Goal: Task Accomplishment & Management: Use online tool/utility

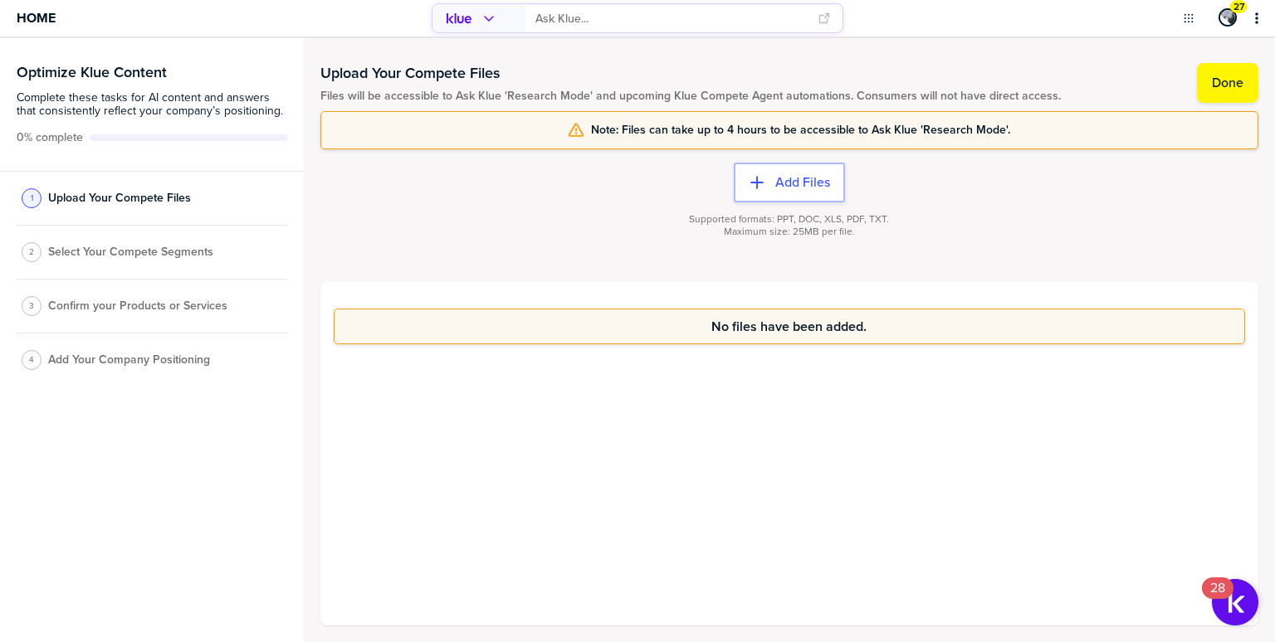
click at [143, 251] on span "Select Your Compete Segments" at bounding box center [130, 252] width 165 height 13
click at [1241, 79] on label "Done" at bounding box center [1228, 83] width 32 height 17
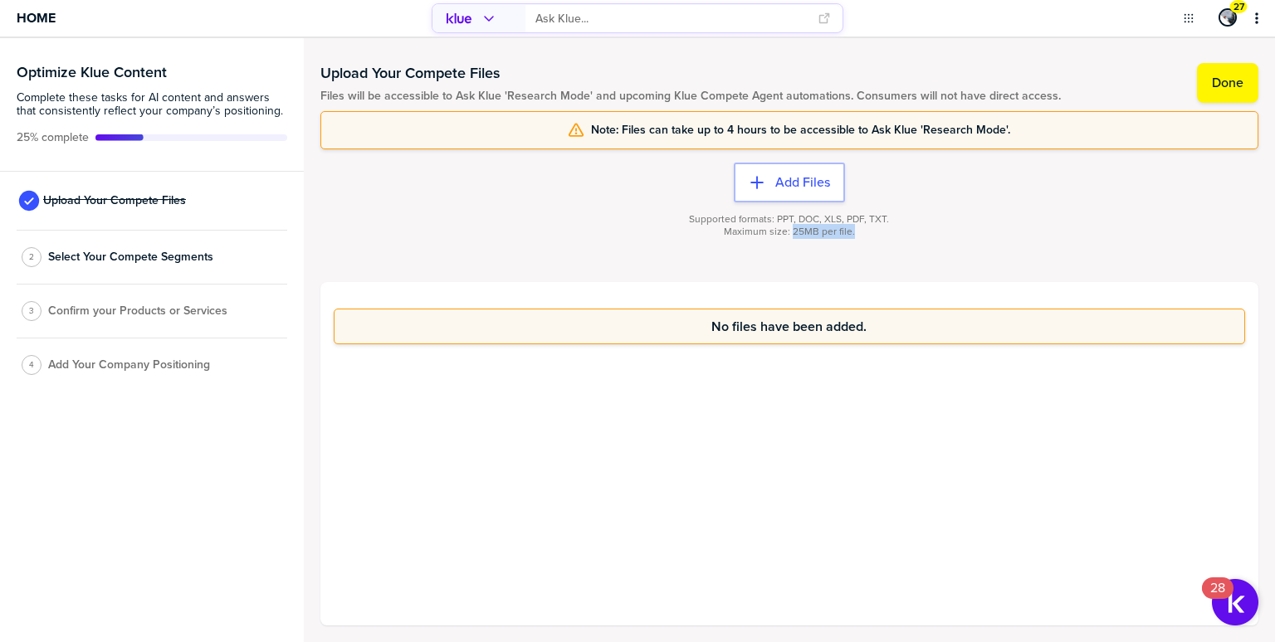
drag, startPoint x: 793, startPoint y: 232, endPoint x: 852, endPoint y: 232, distance: 58.9
click at [852, 232] on span "Maximum size: 25MB per file." at bounding box center [789, 232] width 131 height 12
click at [1033, 222] on div "Supported formats: PPT, DOC, XLS, PDF, TXT. Maximum size: 25MB per file." at bounding box center [789, 236] width 938 height 66
drag, startPoint x: 796, startPoint y: 232, endPoint x: 881, endPoint y: 232, distance: 85.5
click at [881, 232] on div "Supported formats: PPT, DOC, XLS, PDF, TXT. Maximum size: 25MB per file." at bounding box center [789, 225] width 200 height 25
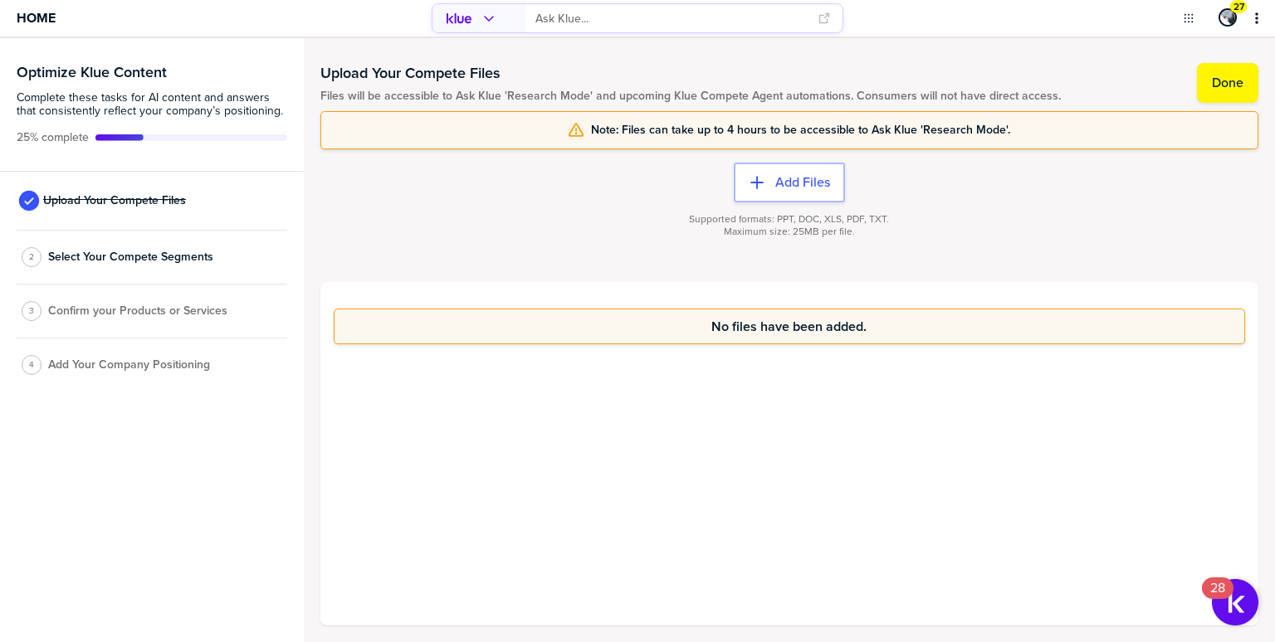
click at [893, 233] on div "Supported formats: PPT, DOC, XLS, PDF, TXT. Maximum size: 25MB per file." at bounding box center [789, 236] width 938 height 66
click at [1238, 89] on label "Done" at bounding box center [1228, 83] width 32 height 17
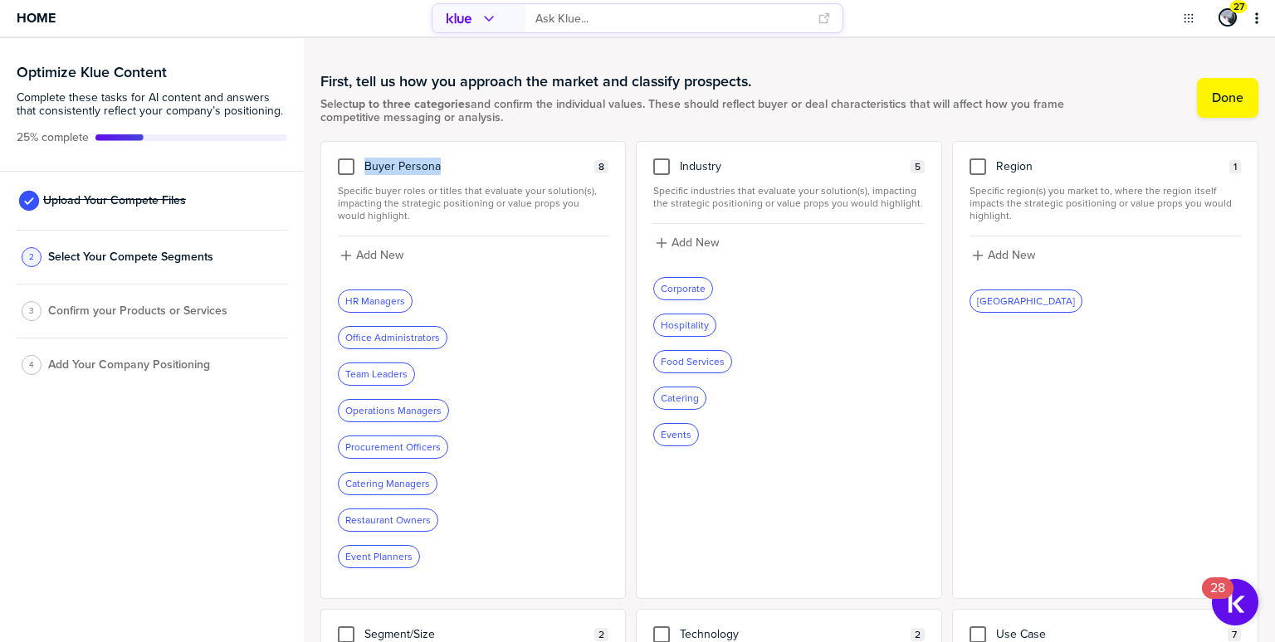
drag, startPoint x: 366, startPoint y: 168, endPoint x: 445, endPoint y: 169, distance: 78.9
click at [445, 169] on div "Buyer Persona 8" at bounding box center [473, 167] width 271 height 17
click at [1237, 115] on button "Done" at bounding box center [1227, 98] width 61 height 40
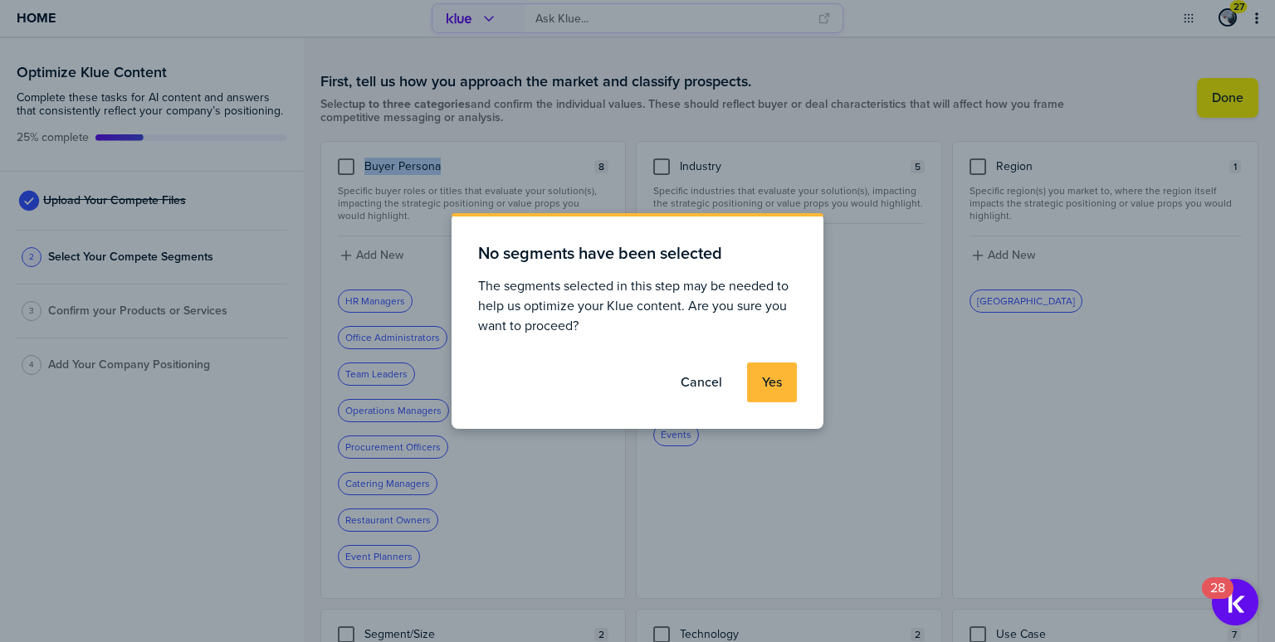
click at [764, 385] on label "Yes" at bounding box center [772, 382] width 20 height 17
